Goal: Task Accomplishment & Management: Use online tool/utility

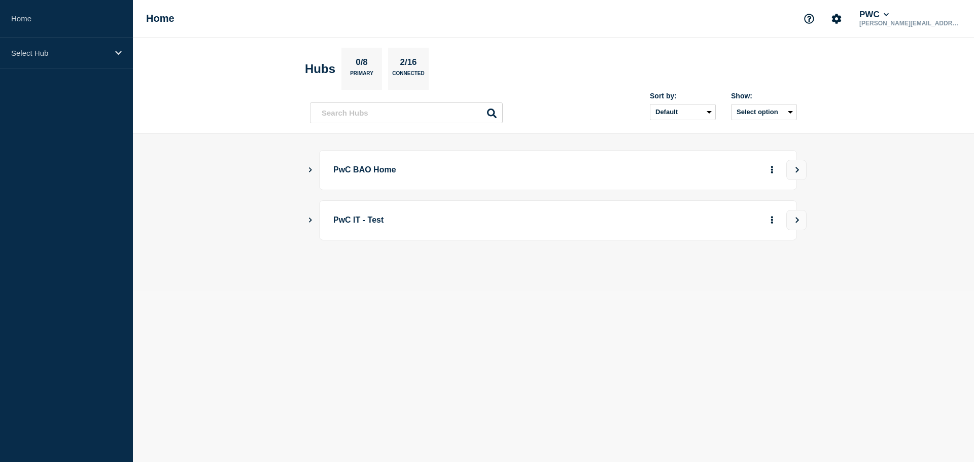
click at [311, 170] on icon "Show Connected Hubs" at bounding box center [310, 169] width 7 height 5
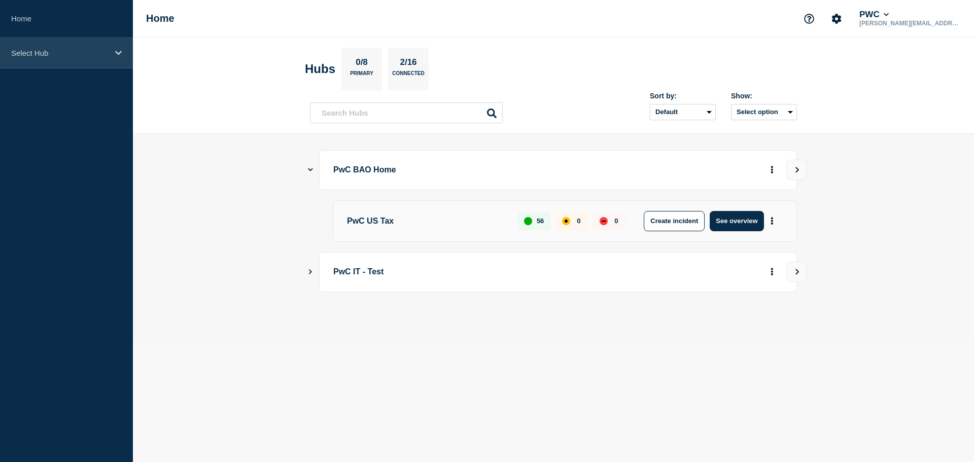
click at [114, 54] on div "Select Hub" at bounding box center [66, 53] width 133 height 31
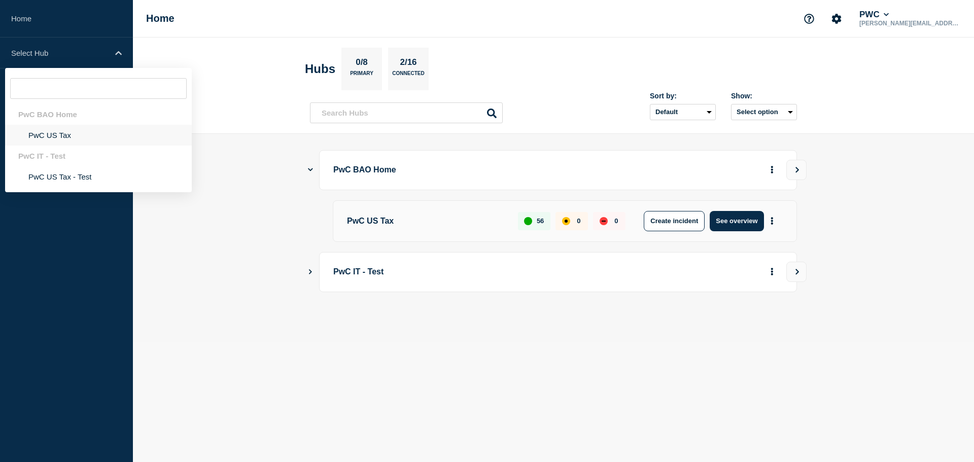
click at [61, 130] on li "PwC US Tax" at bounding box center [98, 135] width 187 height 21
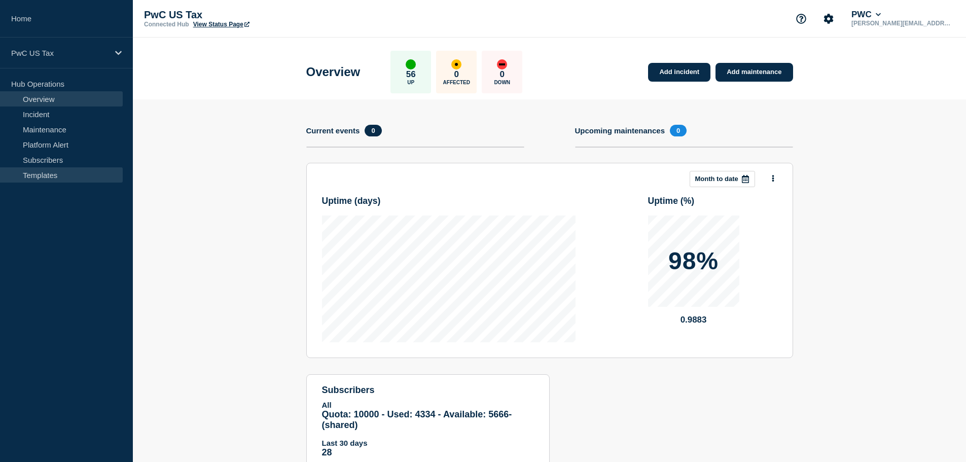
click at [33, 176] on link "Templates" at bounding box center [61, 174] width 123 height 15
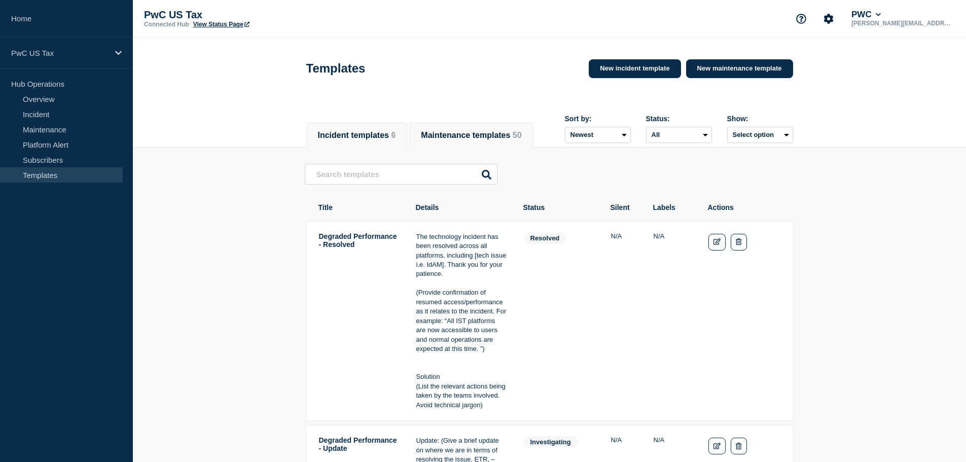
click at [513, 131] on span "50" at bounding box center [517, 135] width 9 height 9
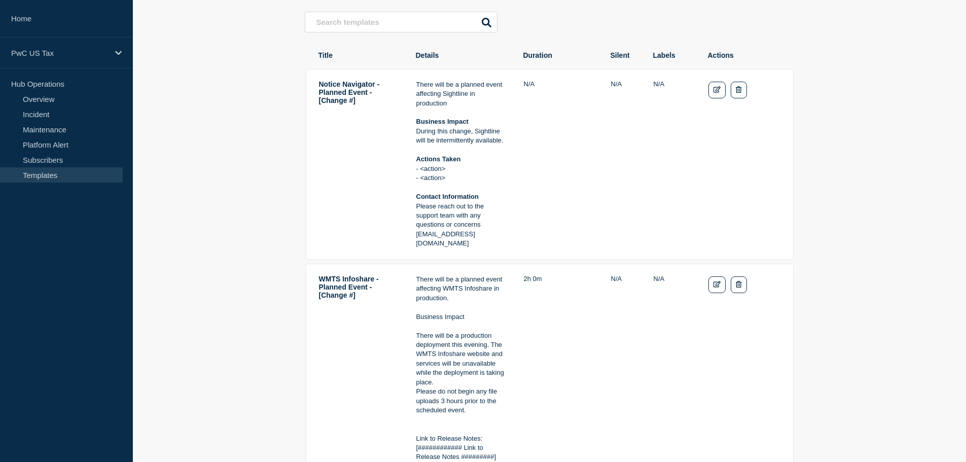
scroll to position [203, 0]
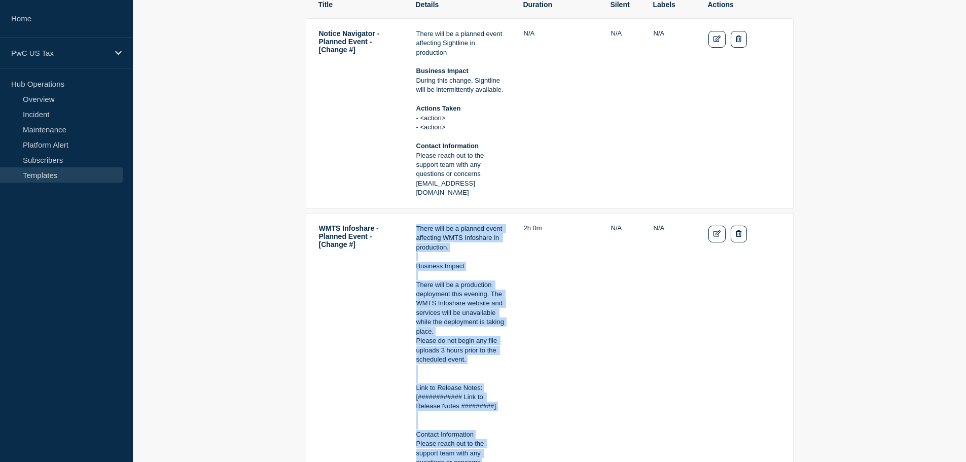
drag, startPoint x: 417, startPoint y: 229, endPoint x: 520, endPoint y: 401, distance: 200.7
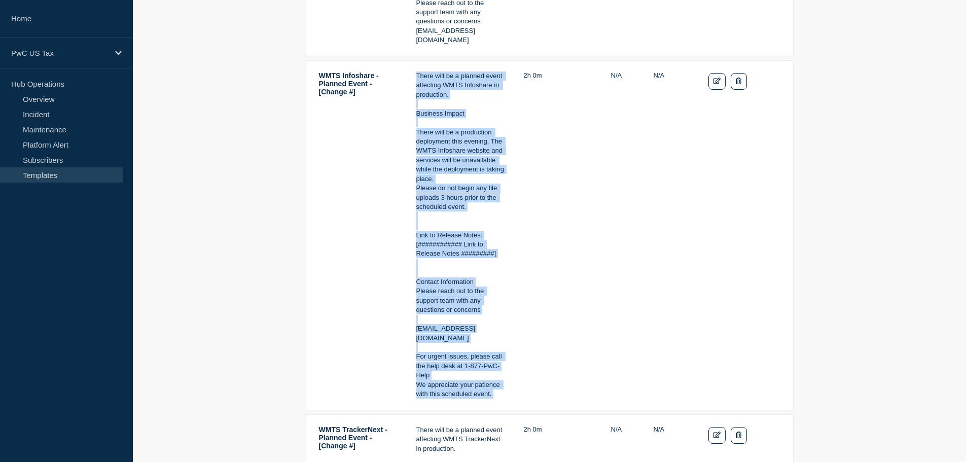
scroll to position [406, 0]
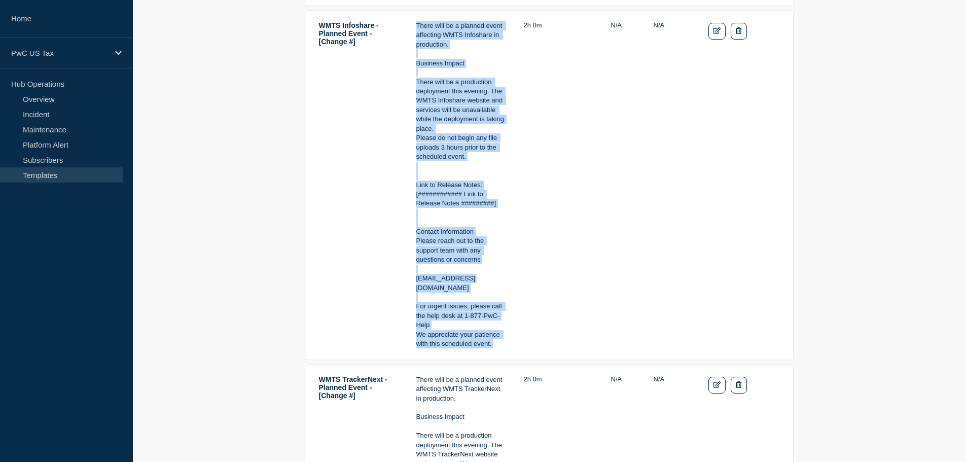
copy div "There will be a planned event affecting WMTS Infoshare in production. Business …"
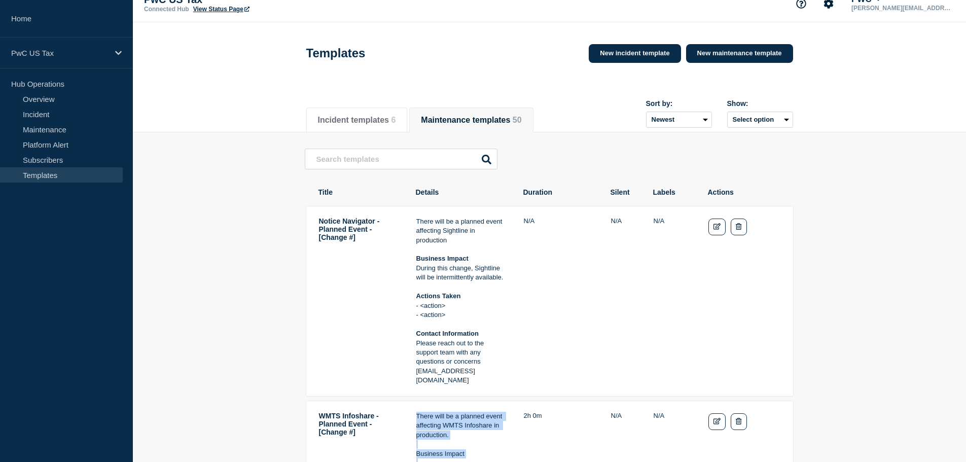
scroll to position [0, 0]
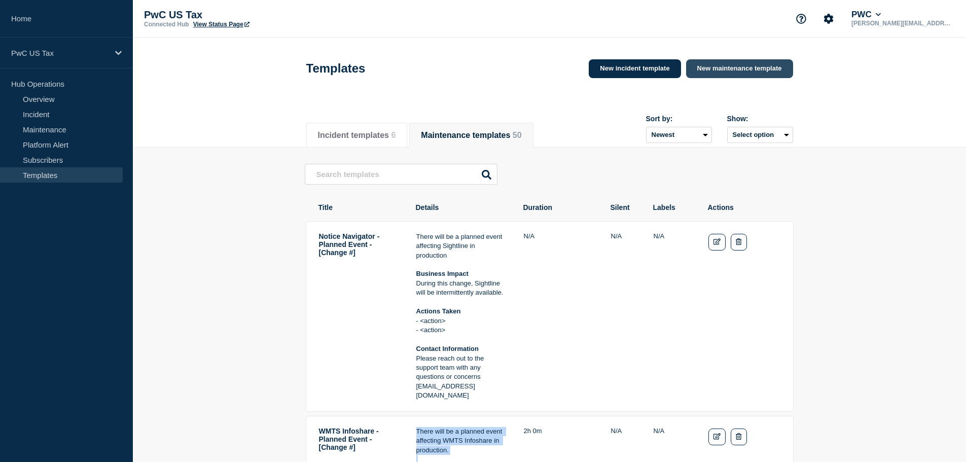
click at [735, 66] on link "New maintenance template" at bounding box center [739, 68] width 107 height 19
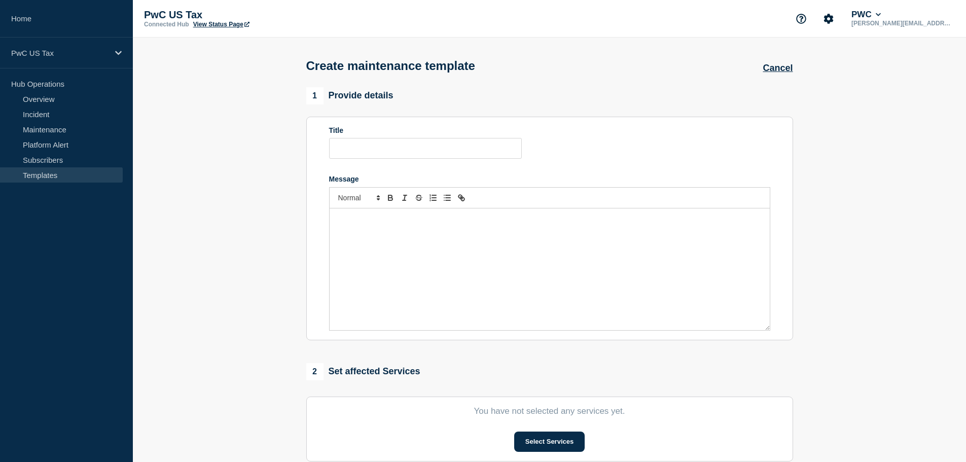
click at [377, 223] on p "Message" at bounding box center [549, 219] width 425 height 9
click at [758, 67] on div "Create maintenance template Cancel" at bounding box center [550, 63] width 510 height 50
click at [778, 67] on button "Cancel" at bounding box center [778, 68] width 30 height 11
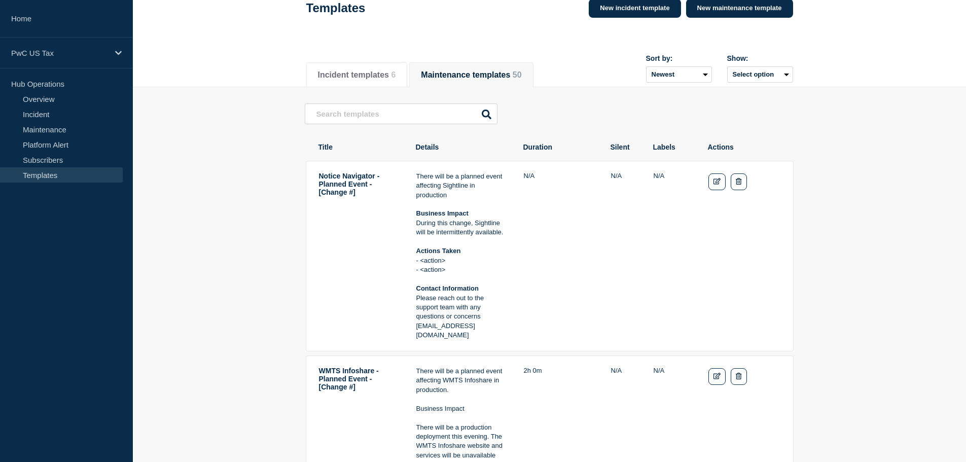
scroll to position [152, 0]
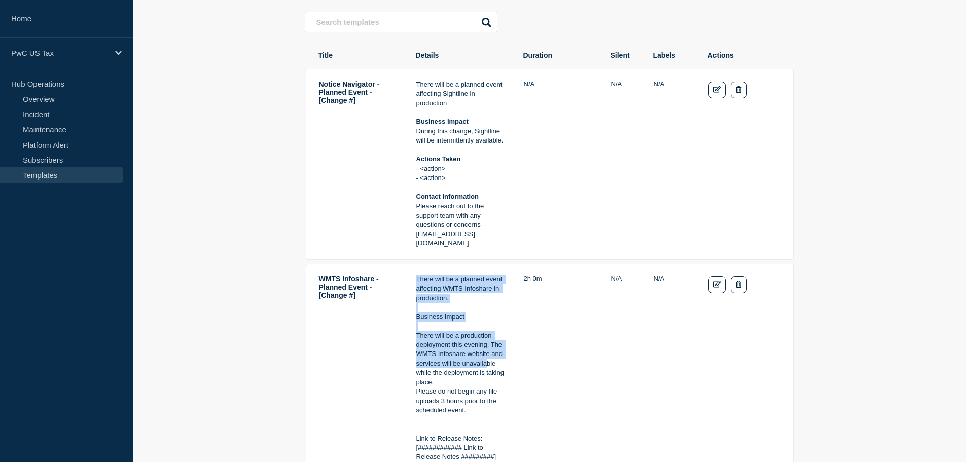
drag, startPoint x: 414, startPoint y: 279, endPoint x: 486, endPoint y: 368, distance: 114.8
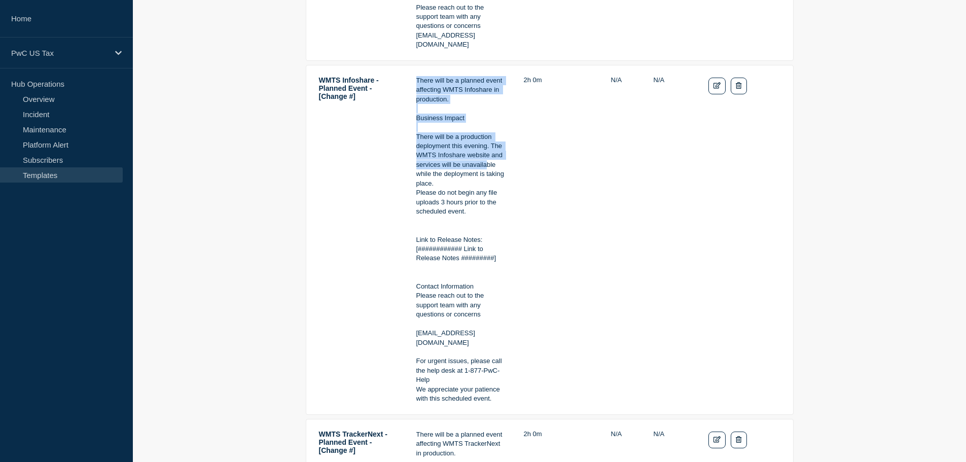
scroll to position [355, 0]
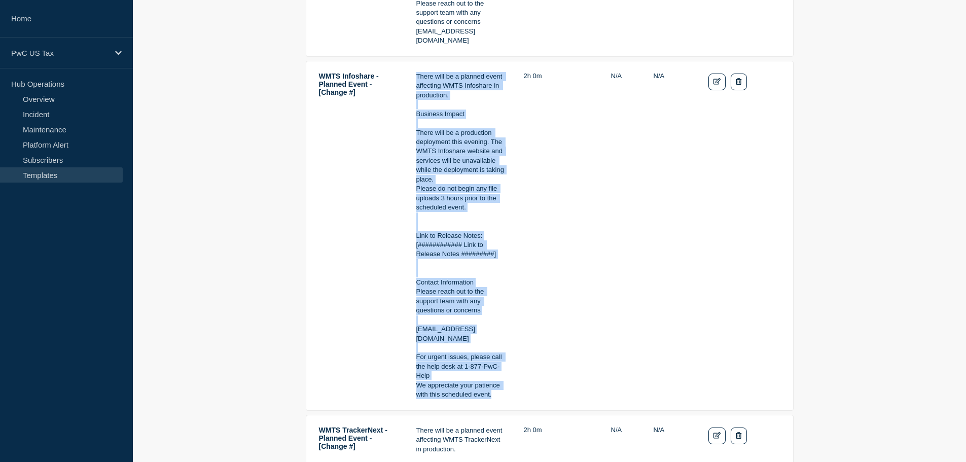
click at [492, 398] on p "We appreciate your patience with this scheduled event." at bounding box center [461, 390] width 90 height 19
copy div "There will be a planned event affecting WMTS Infoshare in production. Business …"
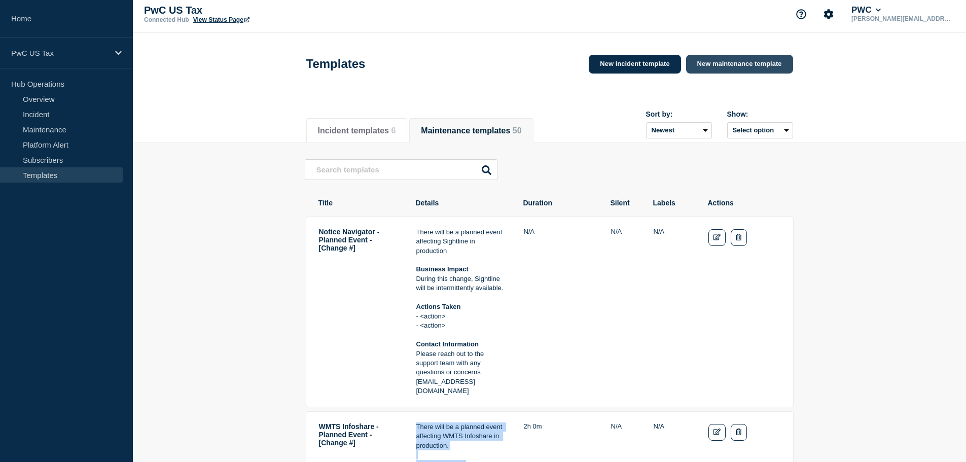
scroll to position [0, 0]
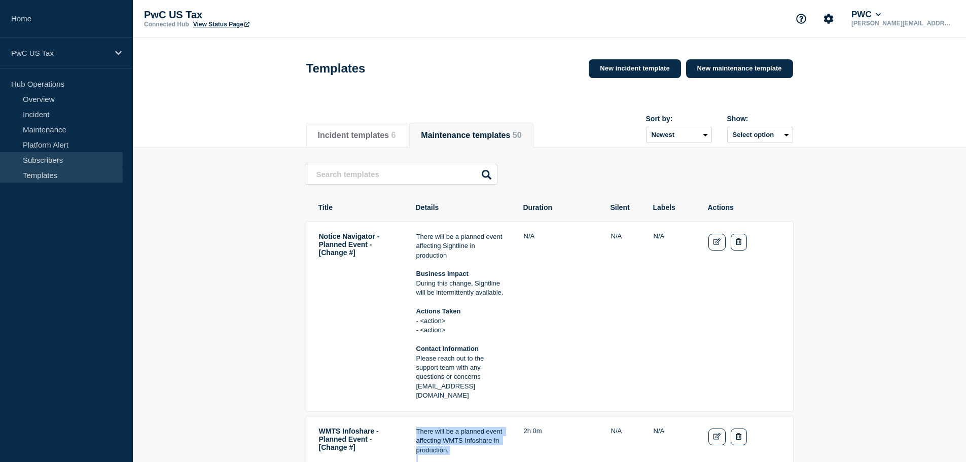
click at [53, 156] on link "Subscribers" at bounding box center [61, 159] width 123 height 15
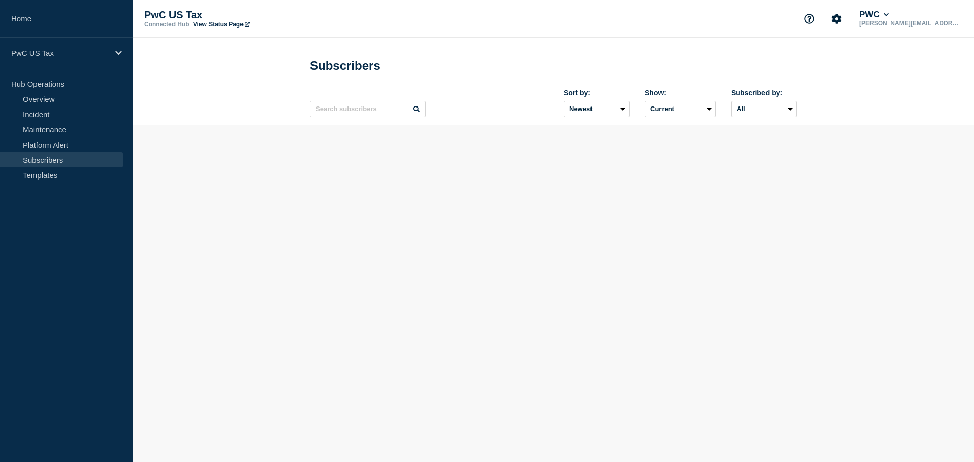
click at [53, 156] on link "Subscribers" at bounding box center [61, 159] width 123 height 15
click at [59, 140] on link "Platform Alert" at bounding box center [61, 144] width 123 height 15
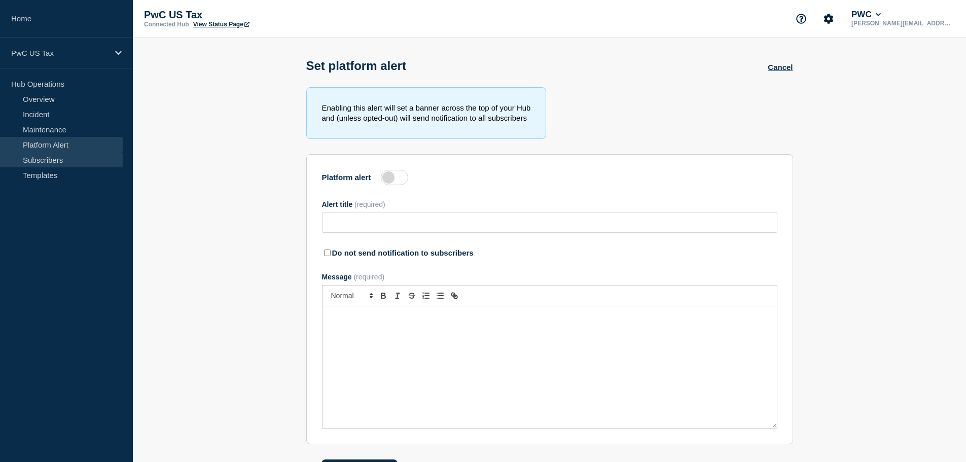
click at [29, 163] on link "Subscribers" at bounding box center [61, 159] width 123 height 15
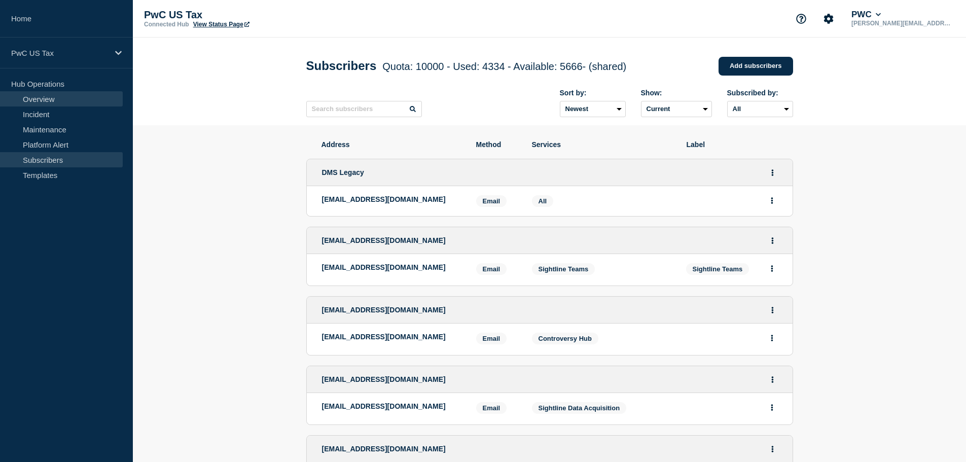
click at [49, 101] on link "Overview" at bounding box center [61, 98] width 123 height 15
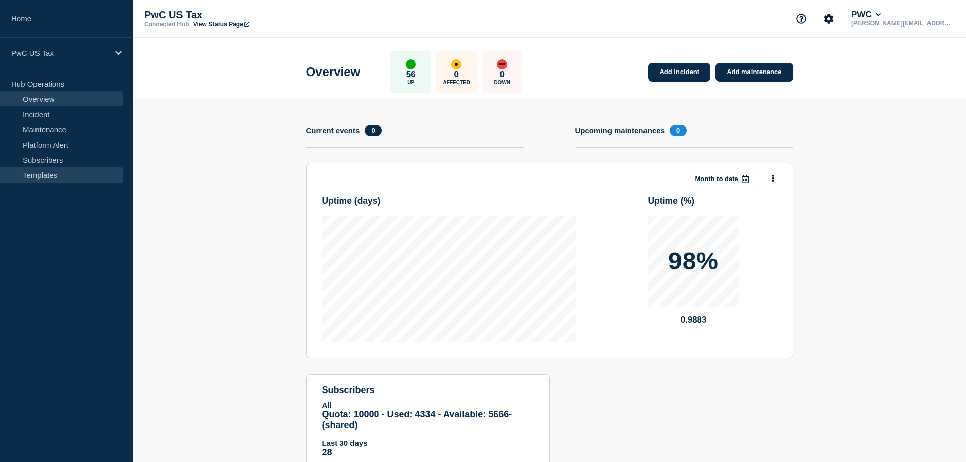
click at [45, 172] on link "Templates" at bounding box center [61, 174] width 123 height 15
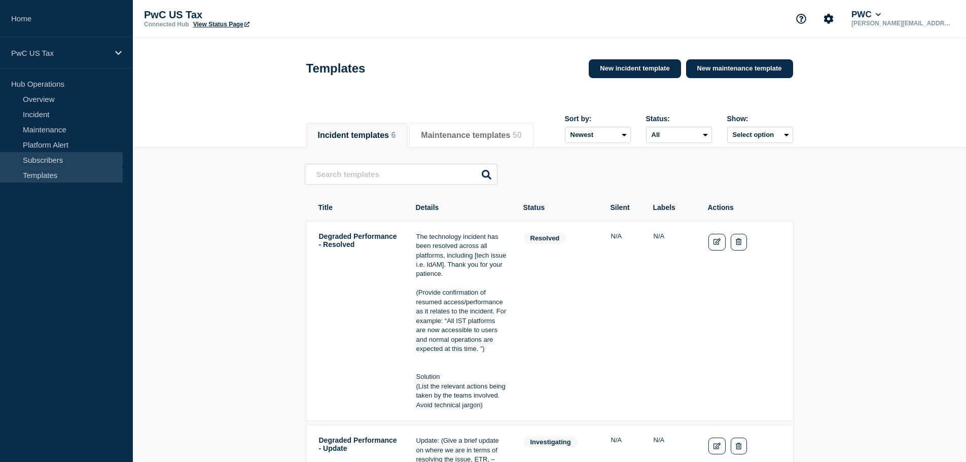
click at [51, 159] on link "Subscribers" at bounding box center [61, 159] width 123 height 15
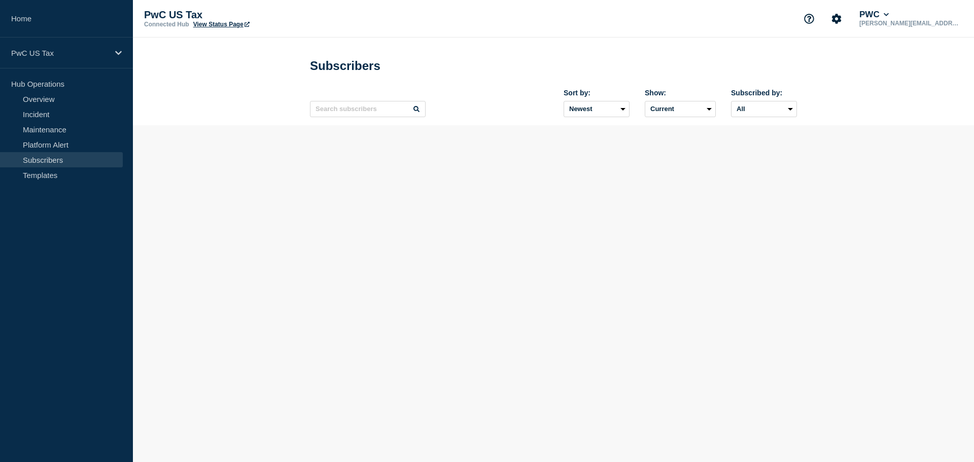
click at [217, 25] on link "View Status Page" at bounding box center [221, 24] width 56 height 7
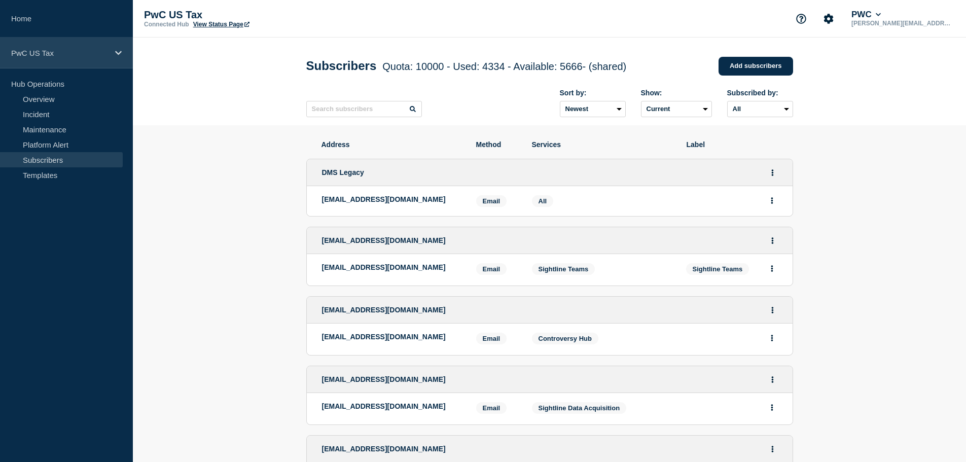
click at [121, 58] on div "PwC US Tax" at bounding box center [66, 53] width 133 height 31
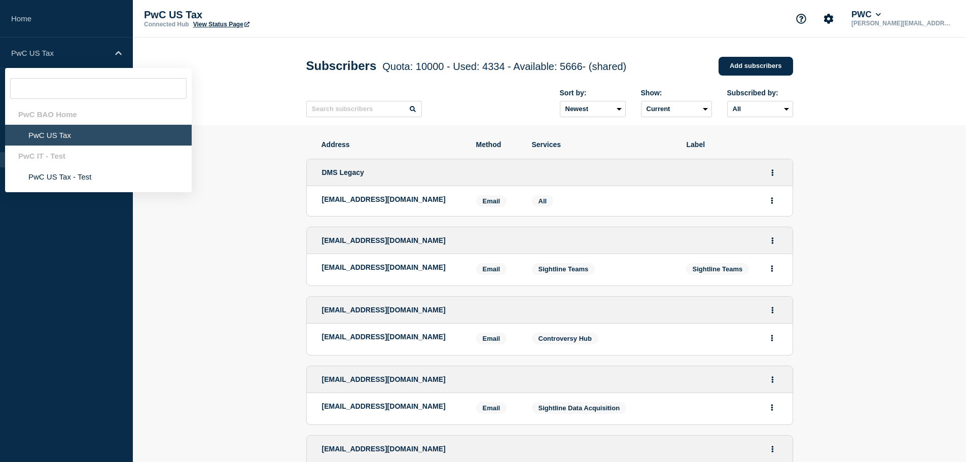
click at [272, 103] on header "Subscribers Quota: 10000 - Used: 4334 - Available: 5666 - (shared) Quota Used A…" at bounding box center [549, 82] width 833 height 88
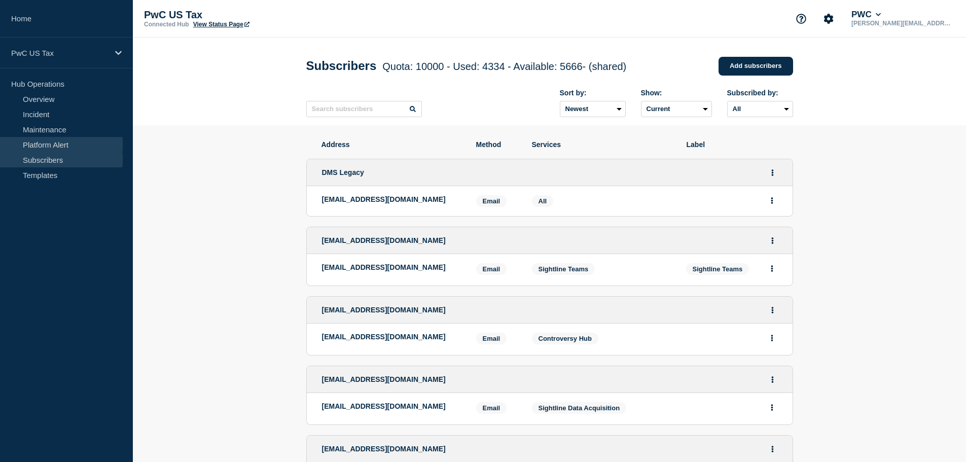
click at [52, 145] on link "Platform Alert" at bounding box center [61, 144] width 123 height 15
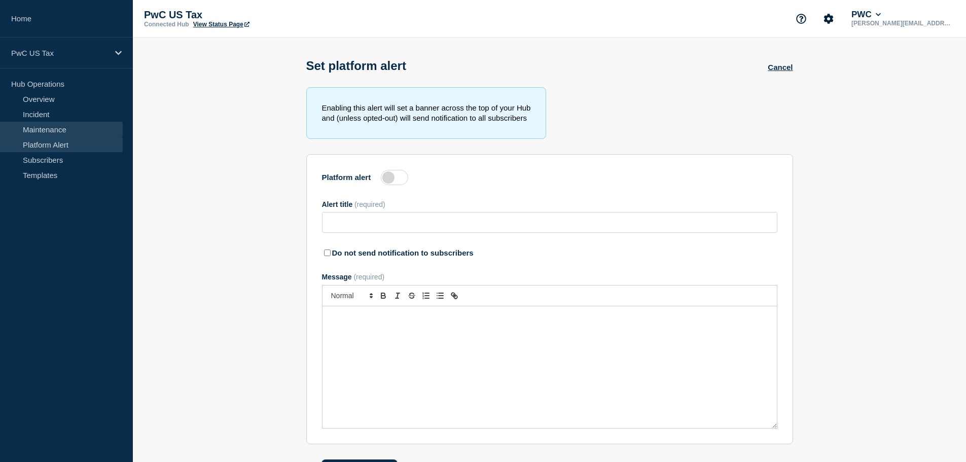
click at [51, 133] on link "Maintenance" at bounding box center [61, 129] width 123 height 15
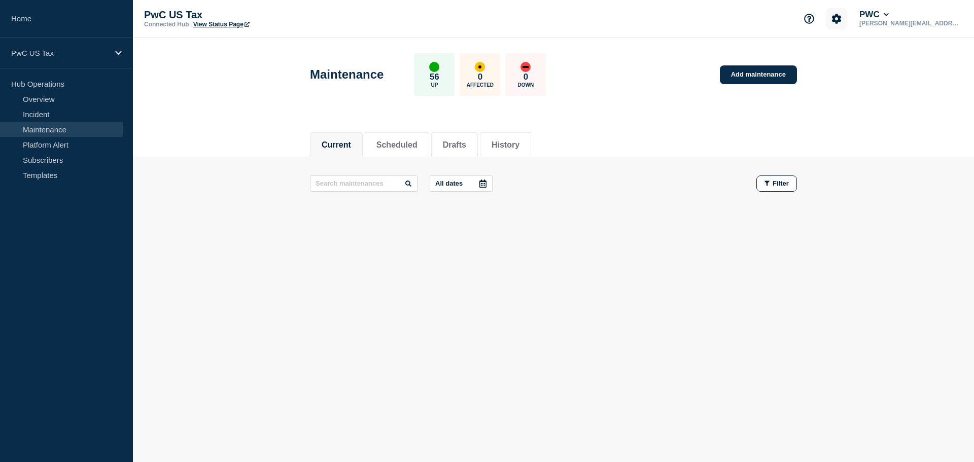
click at [842, 21] on icon "Account settings" at bounding box center [837, 19] width 10 height 10
click at [856, 59] on link "Team Members" at bounding box center [868, 60] width 52 height 9
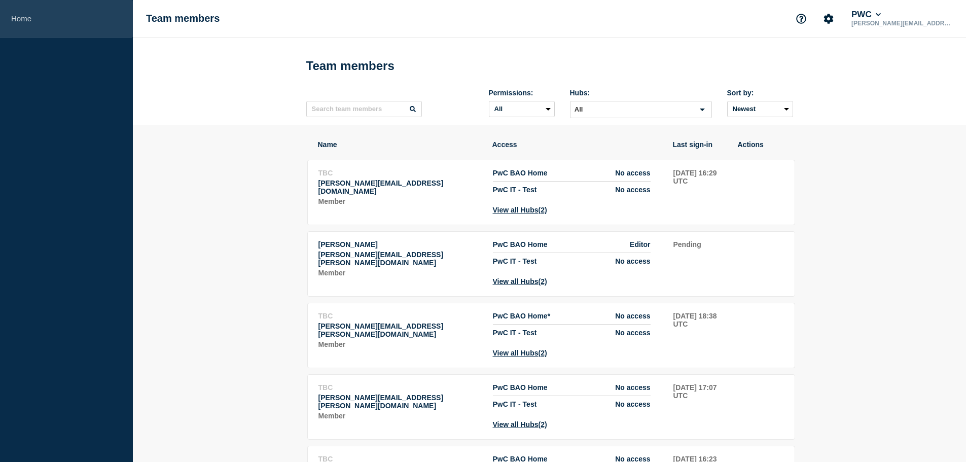
click at [27, 22] on link "Home" at bounding box center [66, 19] width 133 height 38
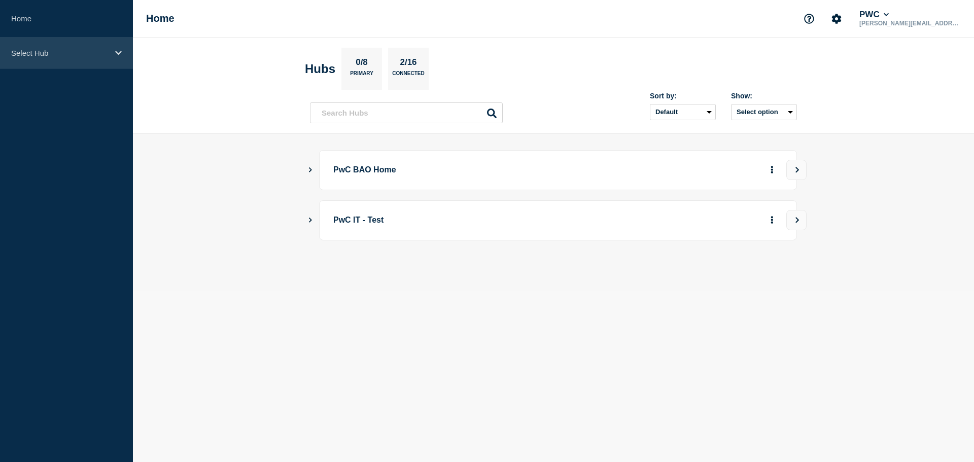
click at [92, 52] on p "Select Hub" at bounding box center [59, 53] width 97 height 9
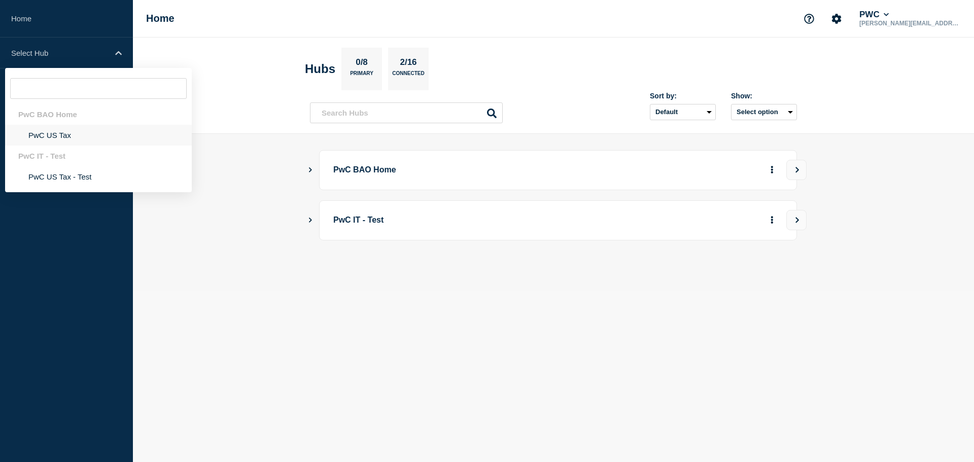
click at [51, 131] on li "PwC US Tax" at bounding box center [98, 135] width 187 height 21
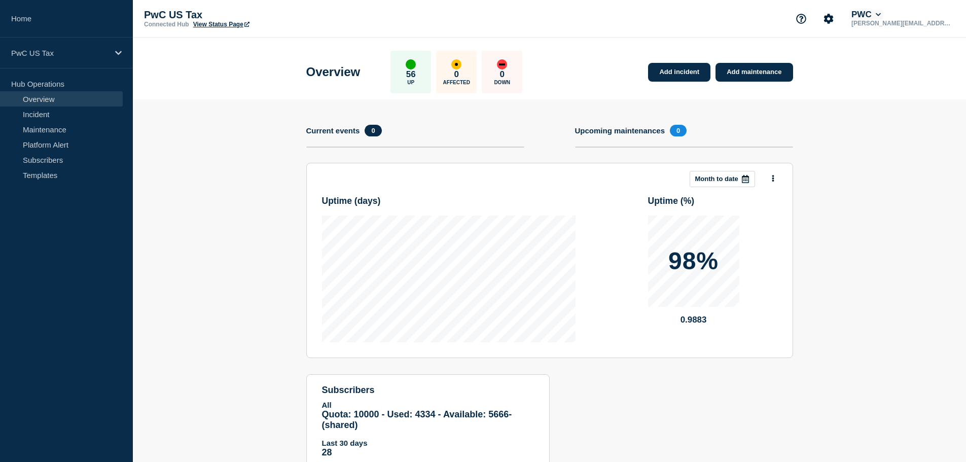
click at [882, 14] on icon at bounding box center [879, 15] width 6 height 6
click at [225, 160] on section "Add incident Add maintenance Current events 0 Upcoming maintenances 0 This mont…" at bounding box center [549, 291] width 833 height 385
click at [31, 173] on link "Templates" at bounding box center [61, 174] width 123 height 15
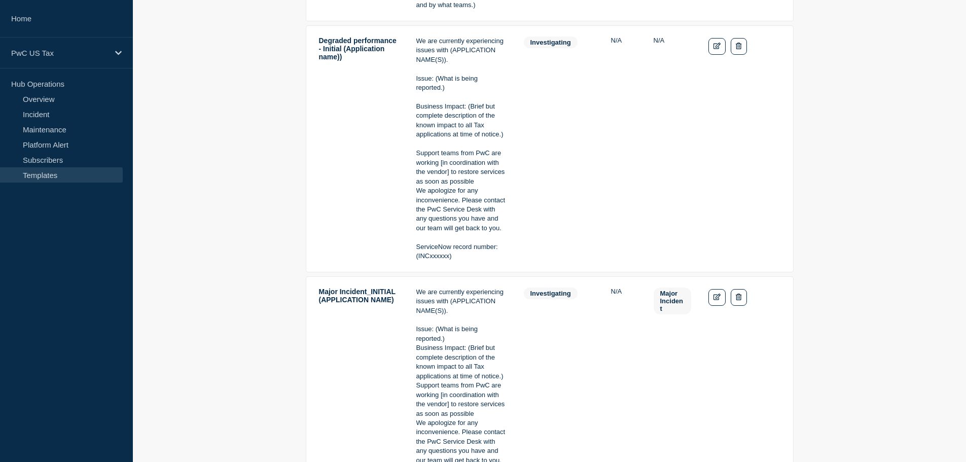
scroll to position [406, 0]
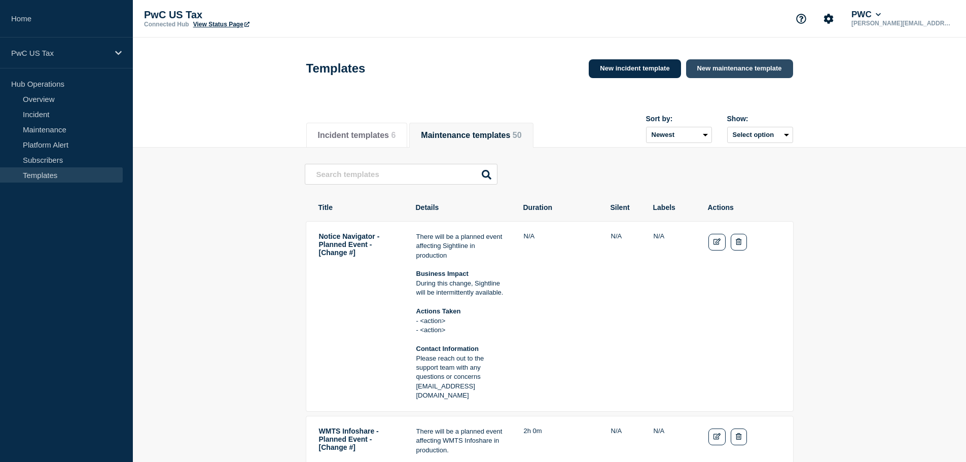
click at [732, 65] on link "New maintenance template" at bounding box center [739, 68] width 107 height 19
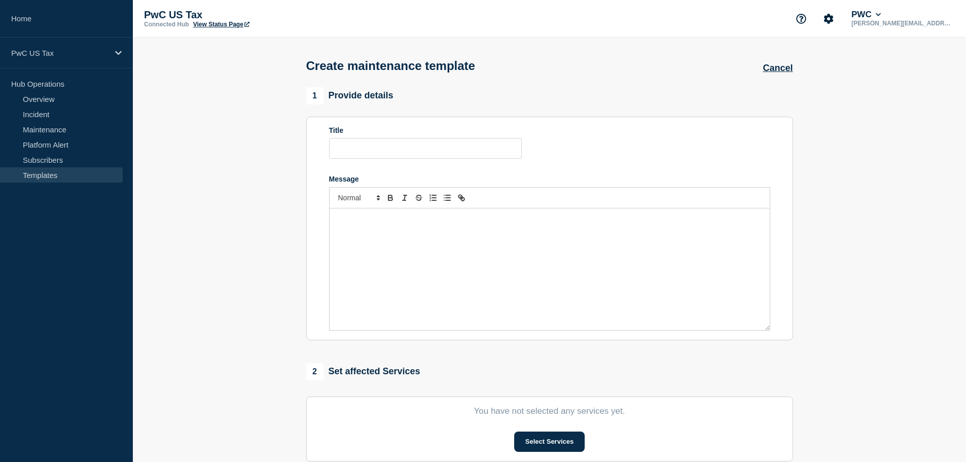
click at [391, 230] on div "Message" at bounding box center [550, 269] width 440 height 122
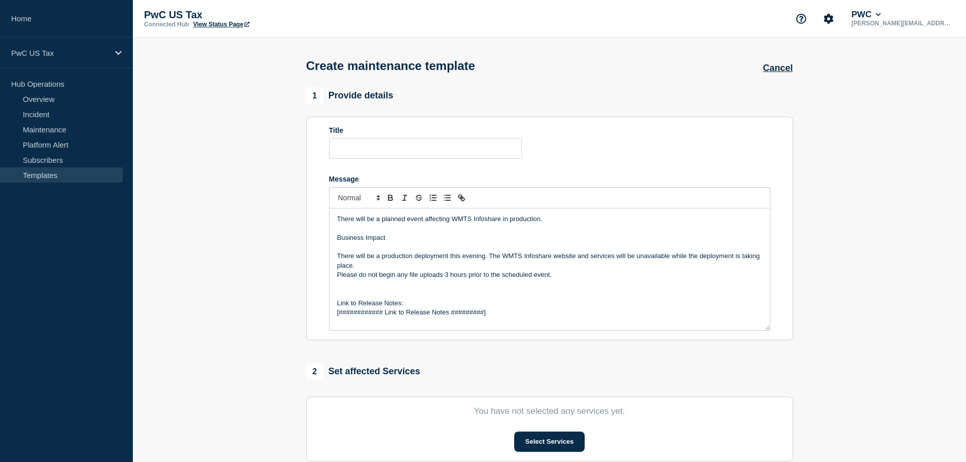
click at [462, 220] on p "There will be a planned event affecting WMTS Infoshare in production." at bounding box center [549, 219] width 425 height 9
click at [453, 224] on p "There will be a planned event affecting SALT Indirect Tax Categorization in pro…" at bounding box center [549, 219] width 425 height 9
copy p "SALT Indirect Tax Categorization"
drag, startPoint x: 503, startPoint y: 257, endPoint x: 551, endPoint y: 260, distance: 48.3
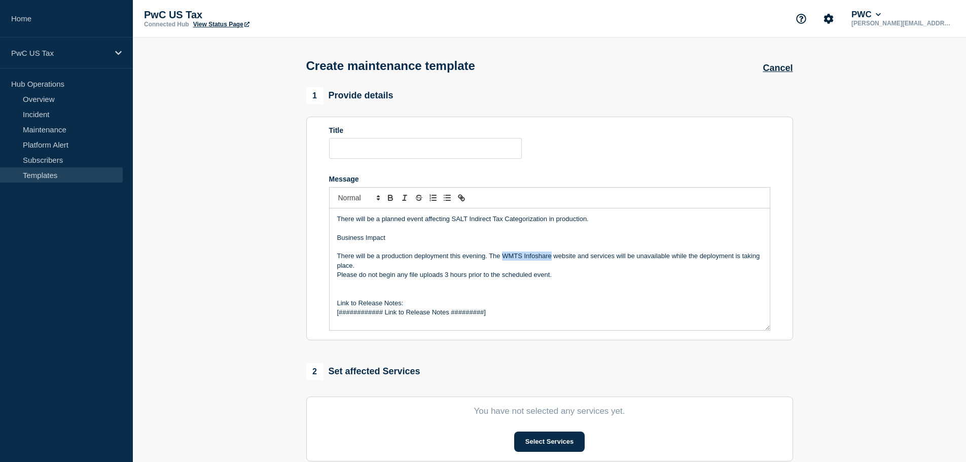
click at [551, 260] on p "There will be a production deployment this evening. The WMTS Infoshare website …" at bounding box center [549, 261] width 425 height 19
click at [561, 277] on p "Please do not begin any file uploads 3 hours prior to the scheduled event." at bounding box center [549, 274] width 425 height 9
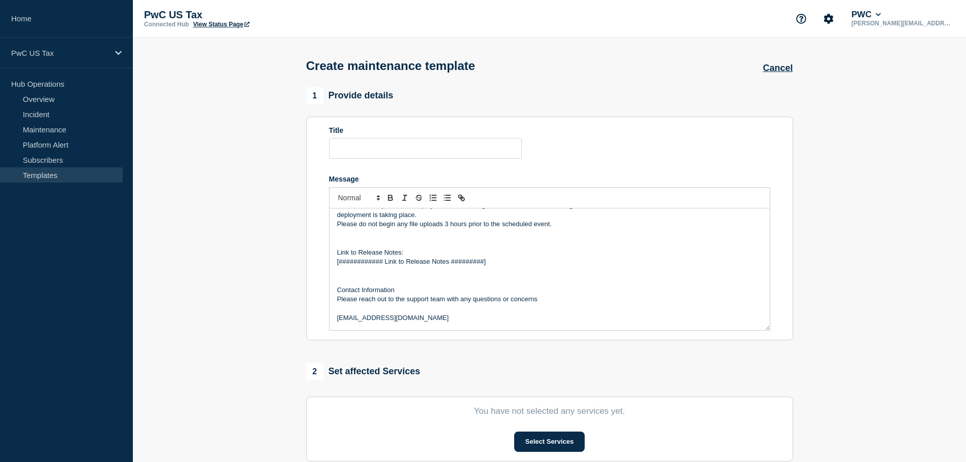
scroll to position [78, 0]
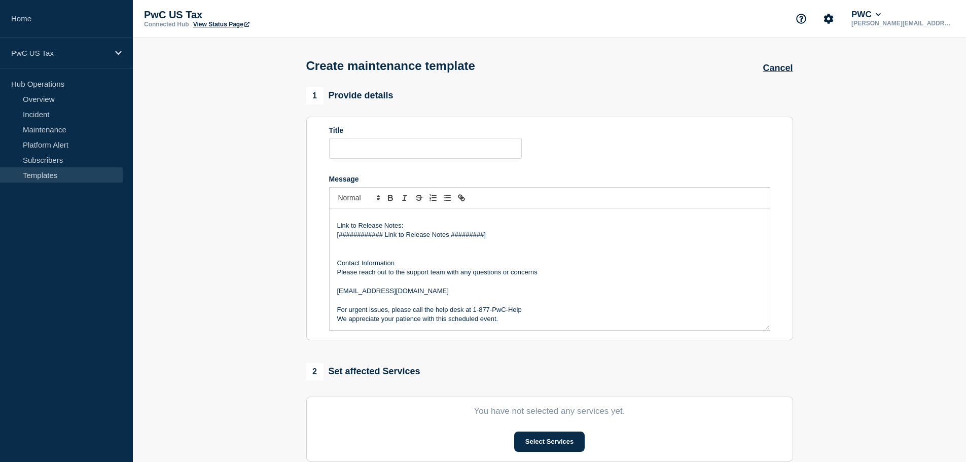
click at [484, 293] on p "[EMAIL_ADDRESS][DOMAIN_NAME]" at bounding box center [549, 291] width 425 height 9
drag, startPoint x: 486, startPoint y: 292, endPoint x: 336, endPoint y: 297, distance: 150.7
click at [336, 297] on div "There will be a planned event affecting SALT Indirect Tax Categorization in pro…" at bounding box center [550, 269] width 440 height 122
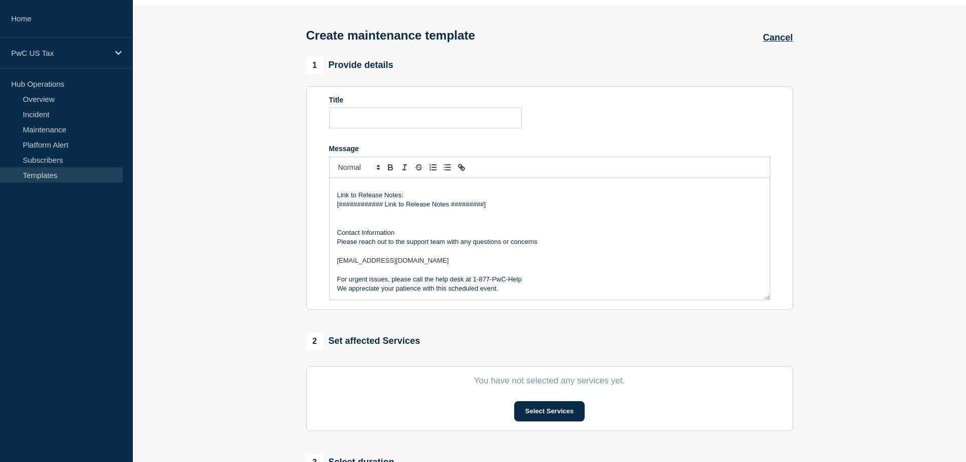
scroll to position [254, 0]
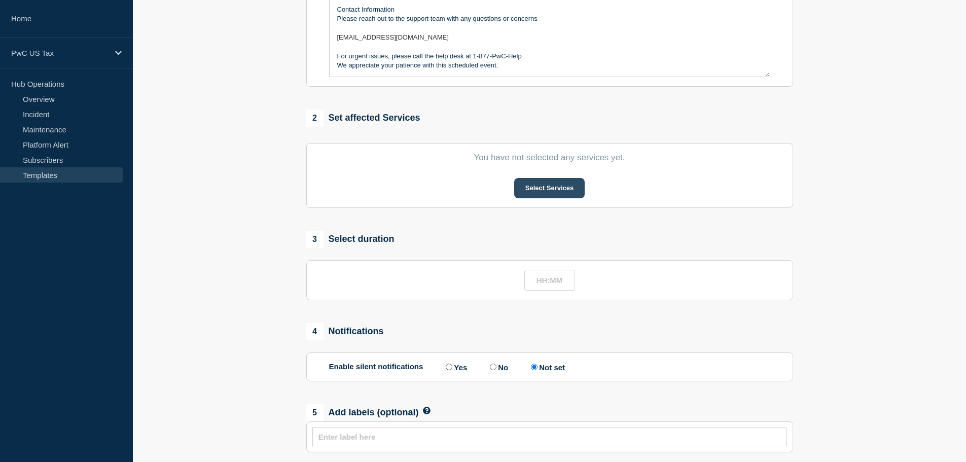
click at [536, 193] on button "Select Services" at bounding box center [549, 188] width 71 height 20
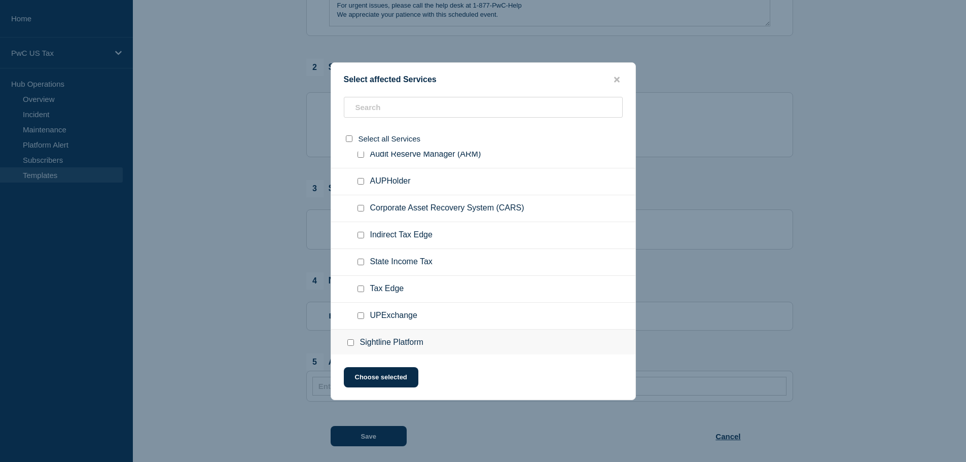
scroll to position [1104, 0]
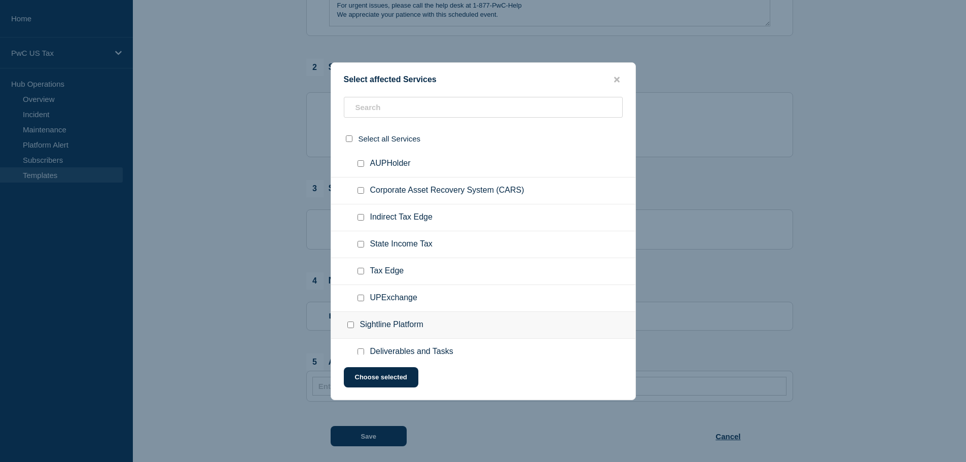
click at [362, 218] on input "Indirect Tax Edge checkbox" at bounding box center [361, 217] width 7 height 7
checkbox input "true"
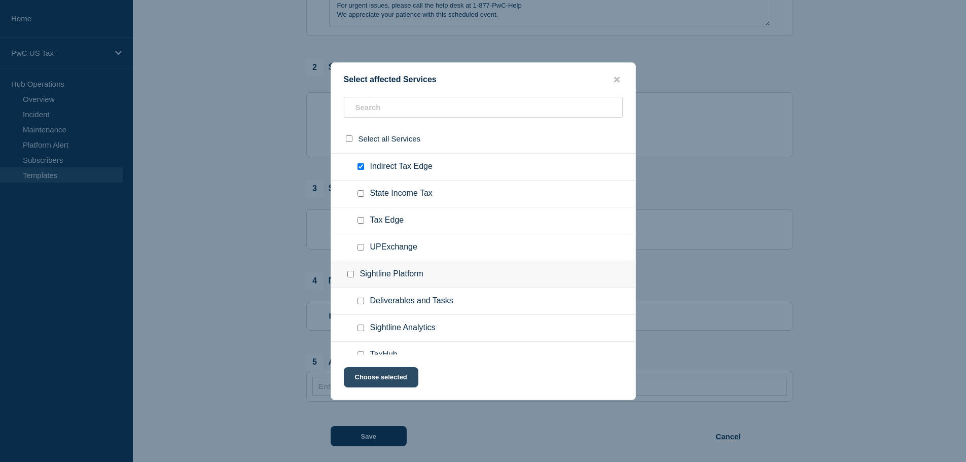
click at [386, 380] on button "Choose selected" at bounding box center [381, 377] width 75 height 20
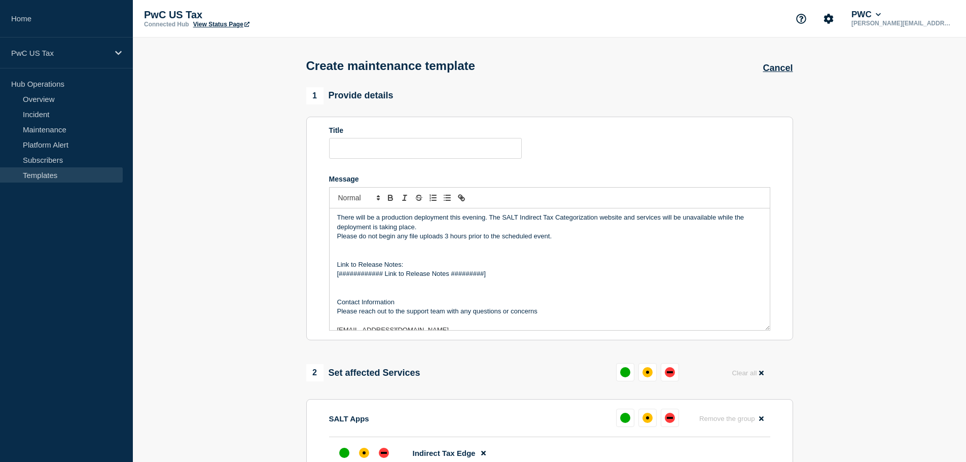
scroll to position [0, 0]
